Goal: Task Accomplishment & Management: Manage account settings

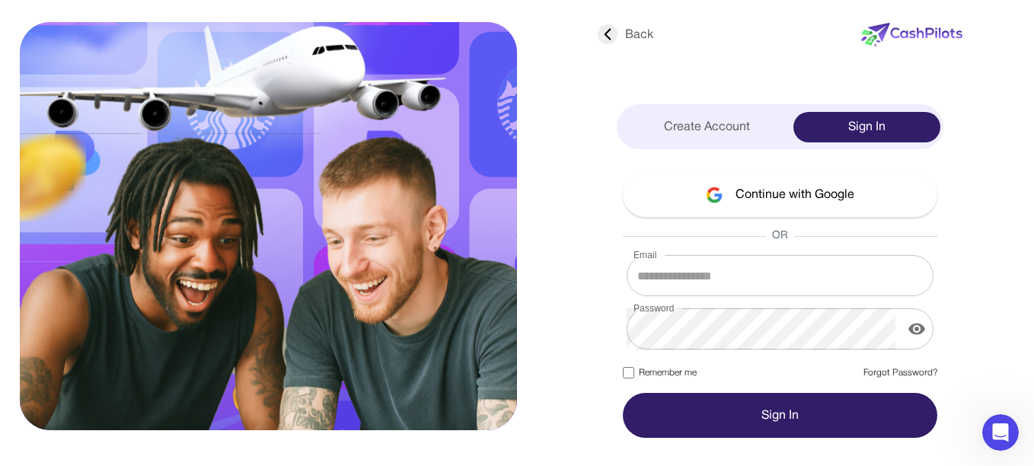
type input "**********"
click at [712, 415] on button "Sign In" at bounding box center [780, 415] width 314 height 45
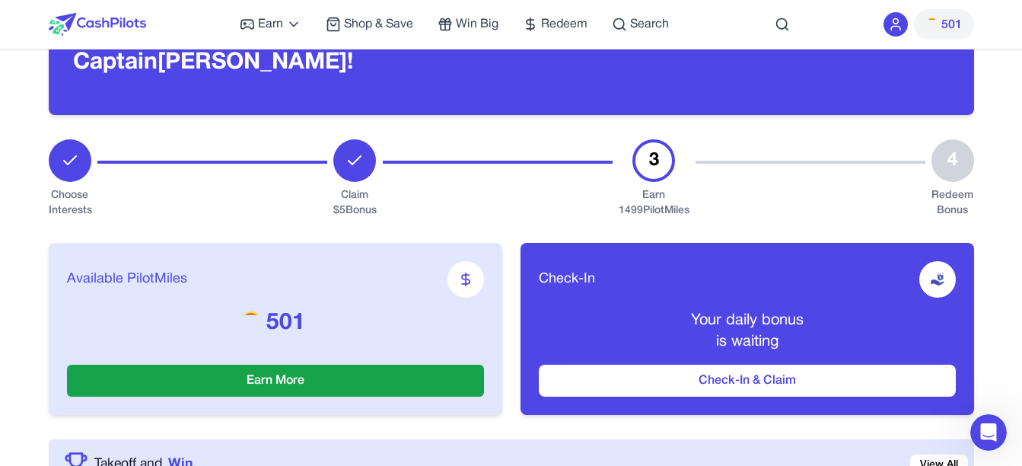
scroll to position [233, 0]
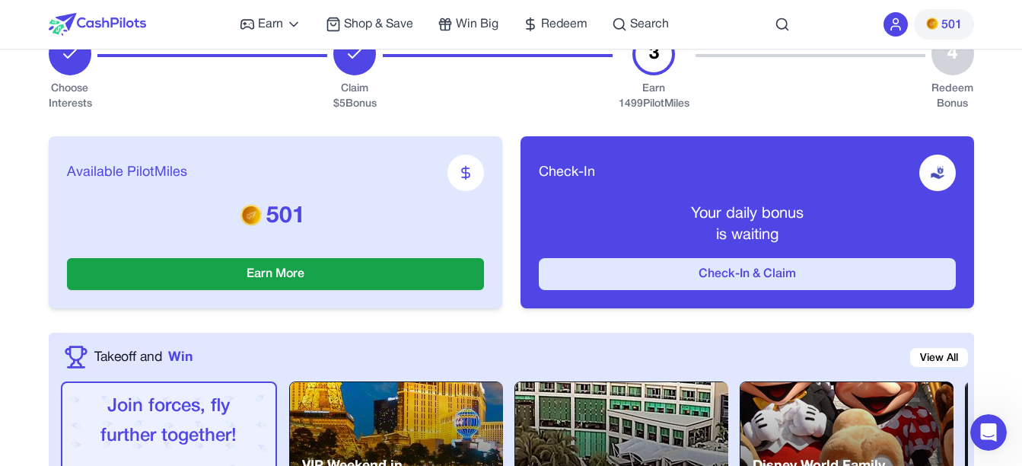
click at [707, 282] on button "Check-In & Claim" at bounding box center [747, 274] width 417 height 32
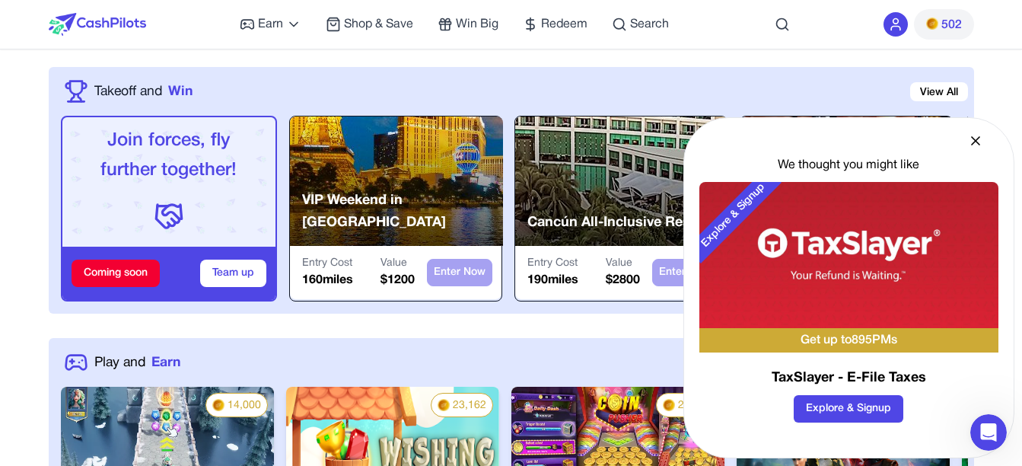
scroll to position [500, 0]
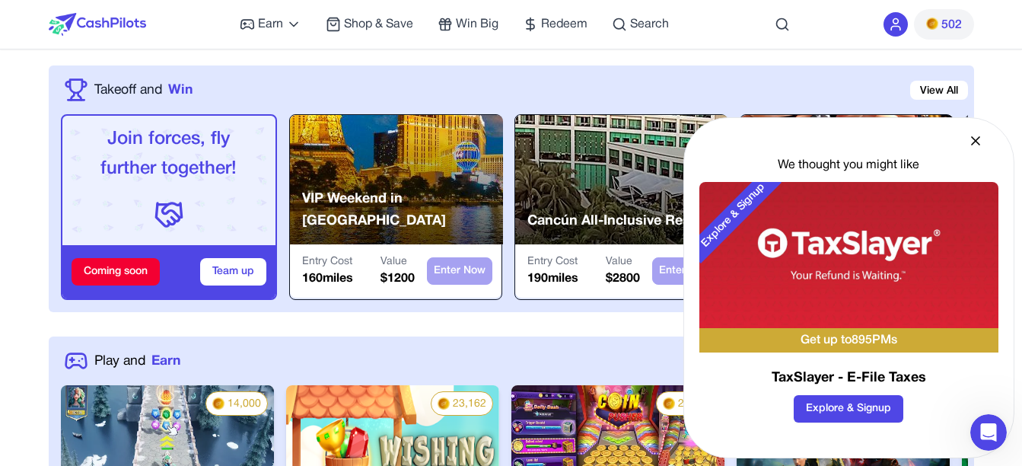
click at [974, 138] on icon at bounding box center [976, 141] width 8 height 8
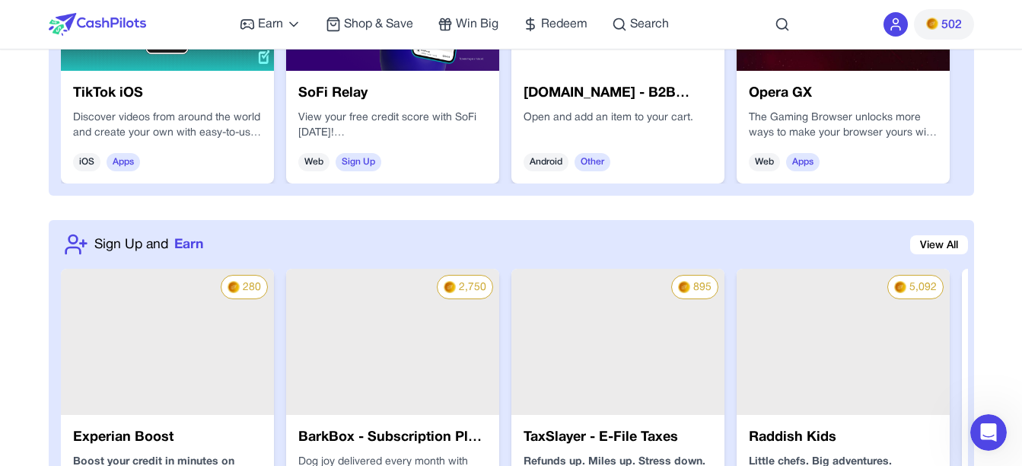
scroll to position [1310, 0]
